Goal: Complete application form: Complete application form

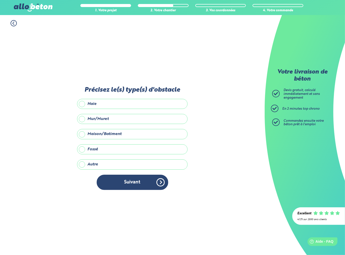
click at [147, 90] on label "Précisez le(s) type(s) d'obstacle" at bounding box center [132, 89] width 110 height 7
click at [25, 7] on img at bounding box center [33, 8] width 39 height 8
click at [17, 24] on div "1. Votre projet 2. Votre chantier 3. Vos coordonnées 4. Votre commande" at bounding box center [132, 20] width 265 height 11
click at [13, 24] on icon at bounding box center [14, 23] width 6 height 6
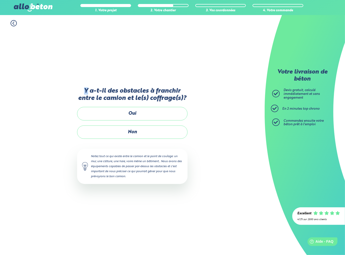
click at [13, 24] on icon at bounding box center [14, 23] width 6 height 6
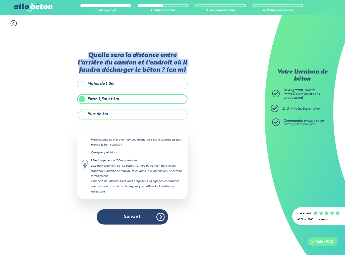
click at [13, 24] on icon at bounding box center [14, 23] width 6 height 6
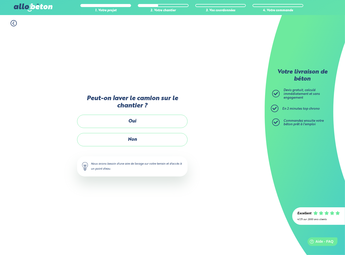
click at [13, 24] on icon at bounding box center [14, 23] width 6 height 6
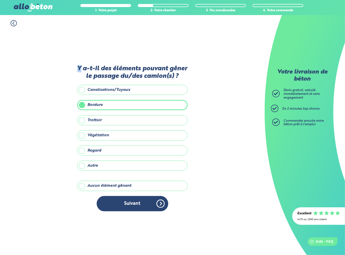
click at [13, 24] on icon at bounding box center [14, 23] width 6 height 6
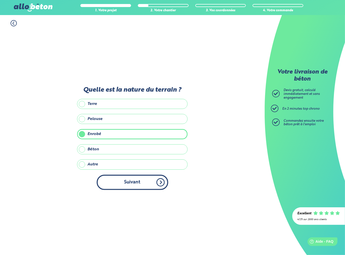
click at [125, 186] on button "Suivant" at bounding box center [133, 182] width 72 height 15
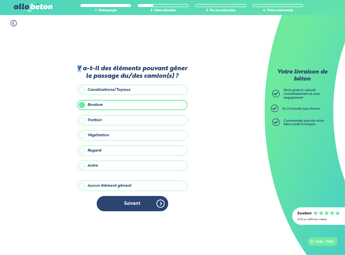
click at [139, 205] on button "Suivant" at bounding box center [133, 203] width 72 height 15
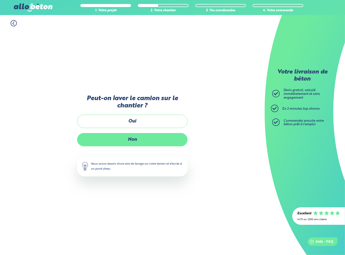
click at [135, 141] on label "Non" at bounding box center [132, 139] width 110 height 13
click at [0, 0] on input "Non" at bounding box center [0, 0] width 0 height 0
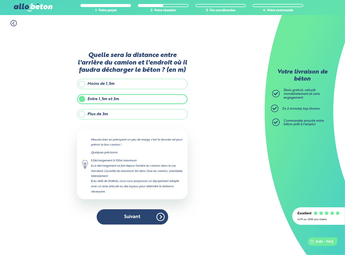
click at [106, 115] on label "Plus de 3m" at bounding box center [132, 114] width 110 height 10
click at [0, 0] on input "Plus de 3m" at bounding box center [0, 0] width 0 height 0
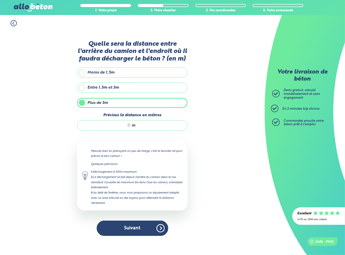
click at [129, 127] on input "Précisez la distance en mètres" at bounding box center [106, 125] width 48 height 5
type input "15"
click at [138, 228] on button "Suivant" at bounding box center [133, 228] width 72 height 15
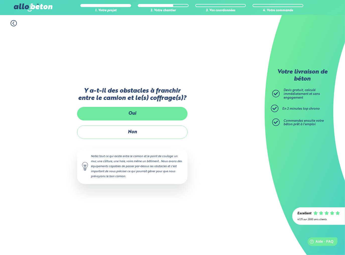
click at [138, 113] on label "Oui" at bounding box center [132, 113] width 110 height 13
click at [0, 0] on input "Oui" at bounding box center [0, 0] width 0 height 0
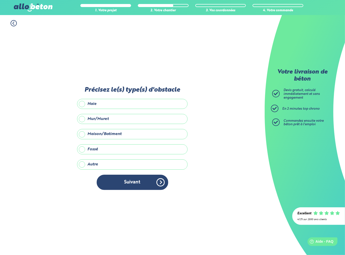
click at [133, 91] on label "Précisez le(s) type(s) d'obstacle" at bounding box center [132, 89] width 110 height 7
click at [100, 105] on label "Haie" at bounding box center [132, 104] width 110 height 10
click at [0, 0] on input "Haie" at bounding box center [0, 0] width 0 height 0
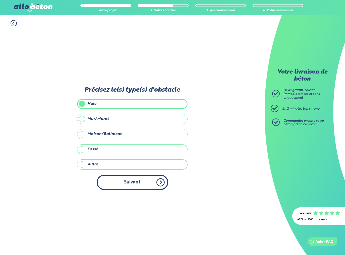
click at [151, 181] on button "Suivant" at bounding box center [133, 182] width 72 height 15
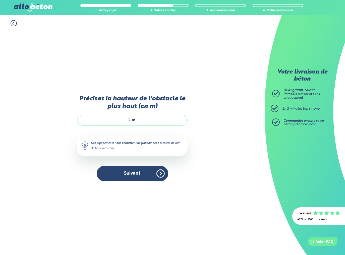
click at [127, 121] on input "Précisez la hauteur de l'obstacle le plus haut (en m)" at bounding box center [106, 120] width 48 height 5
type input "1.4"
click at [143, 174] on button "Suivant" at bounding box center [133, 173] width 72 height 15
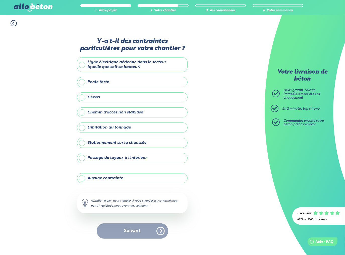
click at [135, 113] on label "Chemin d'accès non stabilisé" at bounding box center [132, 112] width 110 height 10
click at [0, 0] on input "Chemin d'accès non stabilisé" at bounding box center [0, 0] width 0 height 0
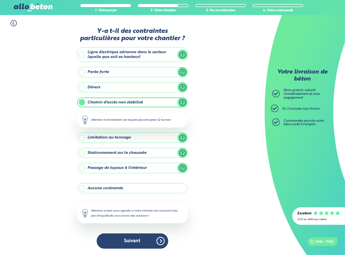
click at [123, 168] on label "Passage de tuyaux à l'intérieur" at bounding box center [132, 168] width 110 height 10
click at [0, 0] on input "Passage de tuyaux à l'intérieur" at bounding box center [0, 0] width 0 height 0
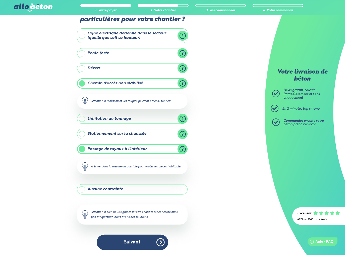
scroll to position [22, 0]
click at [131, 244] on button "Suivant" at bounding box center [133, 242] width 72 height 15
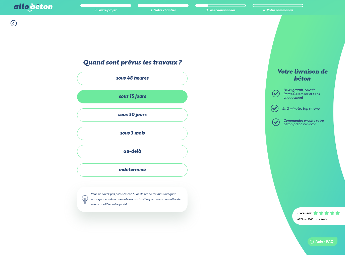
click at [146, 97] on label "sous 15 jours" at bounding box center [132, 96] width 110 height 13
click at [0, 0] on input "sous 15 jours" at bounding box center [0, 0] width 0 height 0
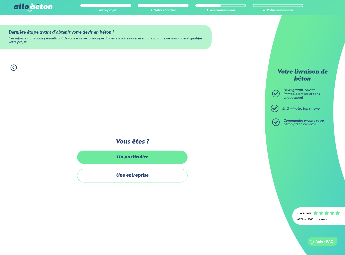
click at [136, 158] on label "Un particulier" at bounding box center [132, 157] width 110 height 13
click at [0, 0] on input "Un particulier" at bounding box center [0, 0] width 0 height 0
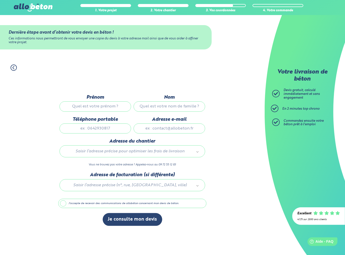
click at [107, 107] on input "Prénom" at bounding box center [96, 106] width 72 height 10
